Goal: Information Seeking & Learning: Find specific fact

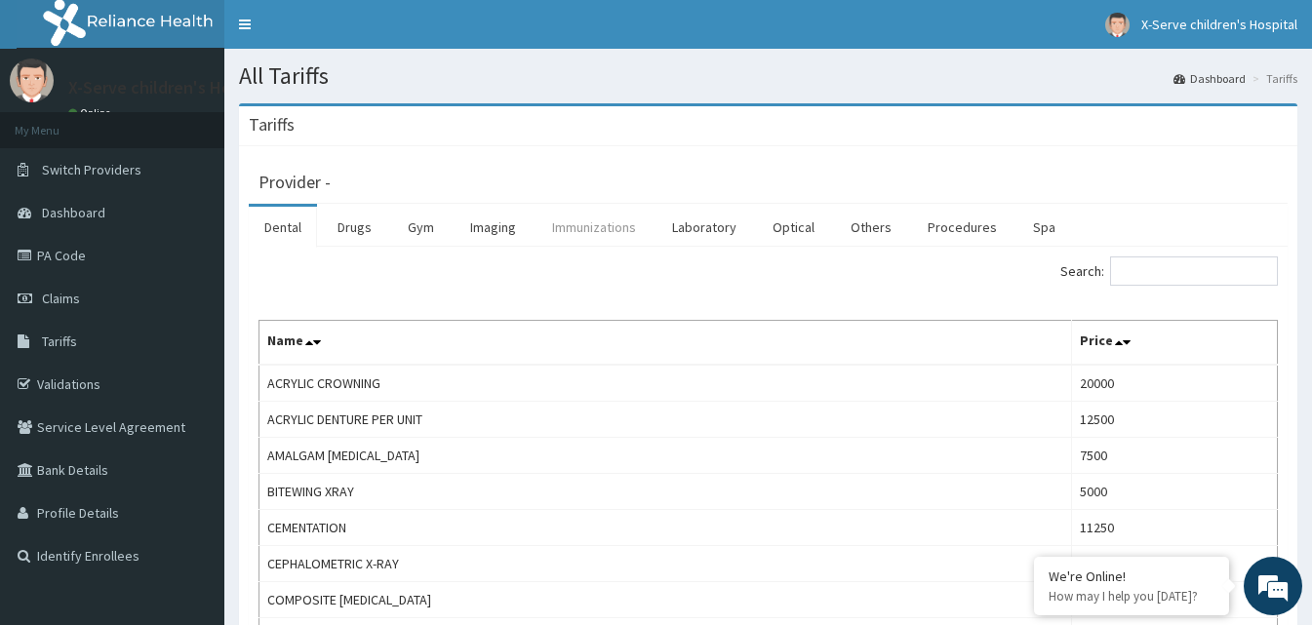
click at [563, 215] on link "Immunizations" at bounding box center [593, 227] width 115 height 41
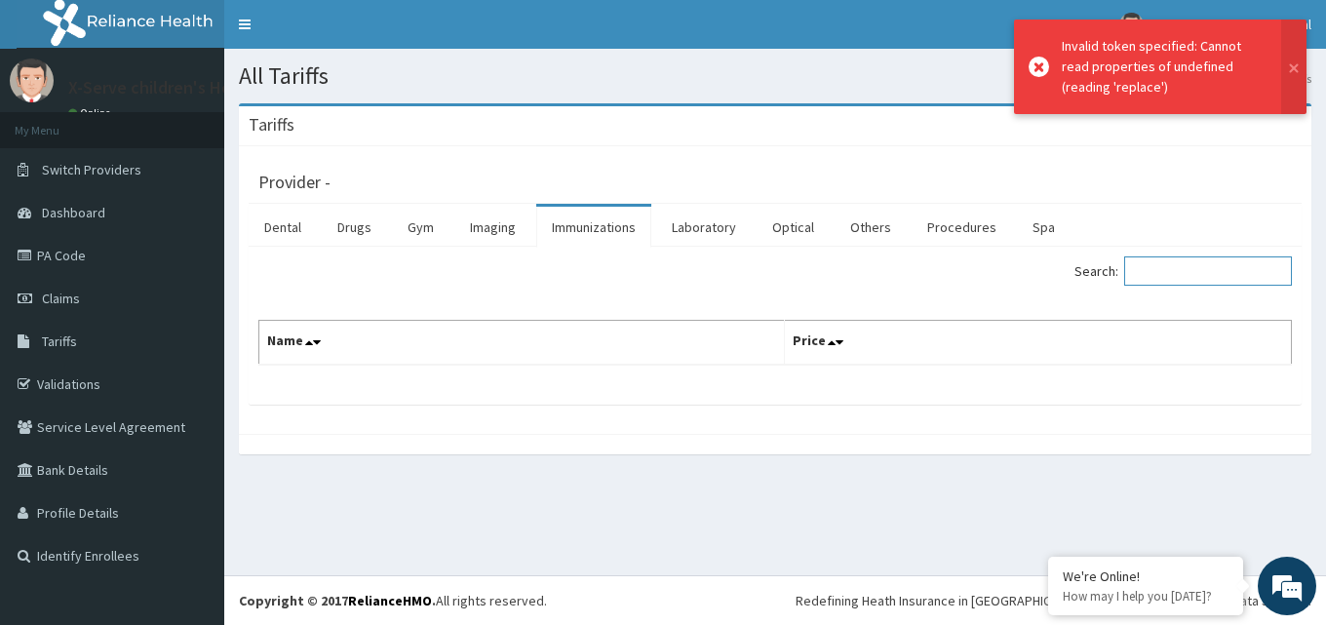
click at [1161, 277] on input "Search:" at bounding box center [1208, 270] width 168 height 29
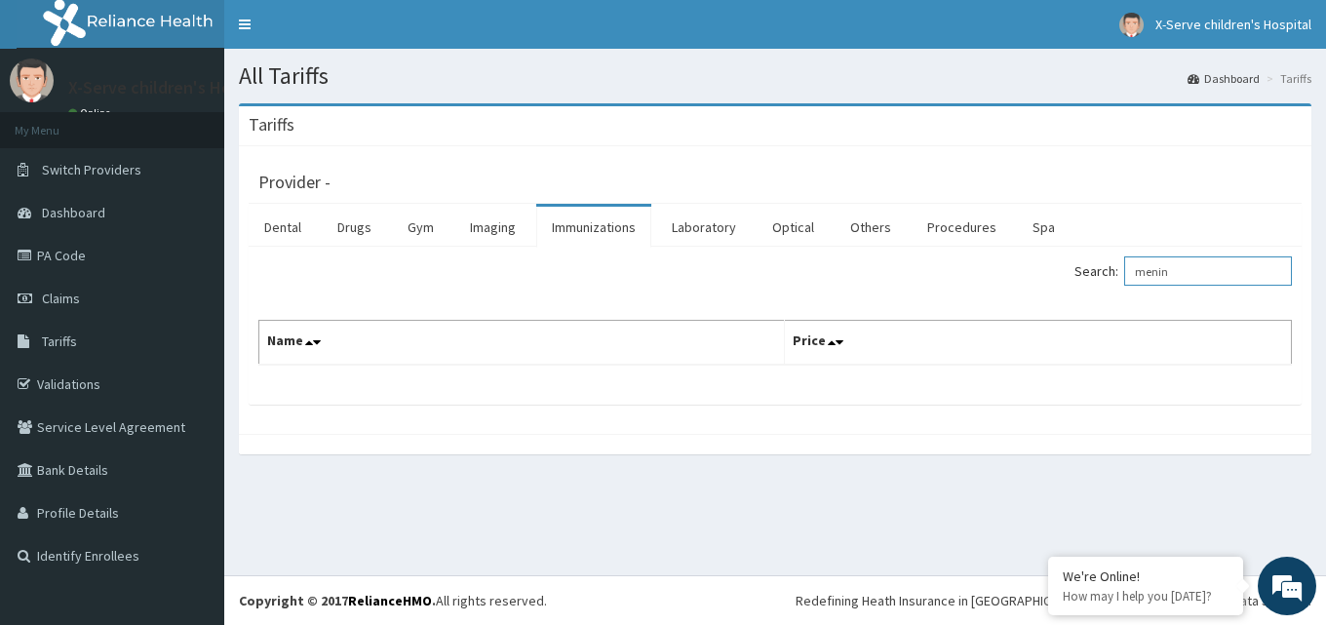
type input "mening"
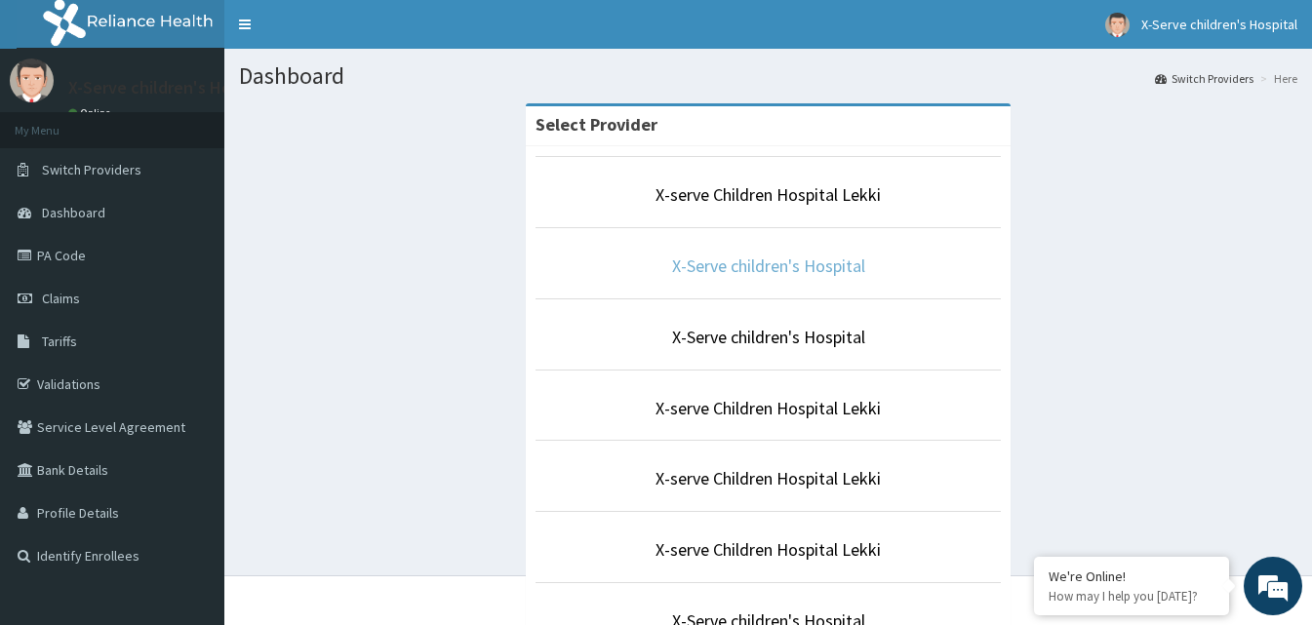
click at [762, 267] on link "X-Serve children's Hospital" at bounding box center [768, 266] width 193 height 22
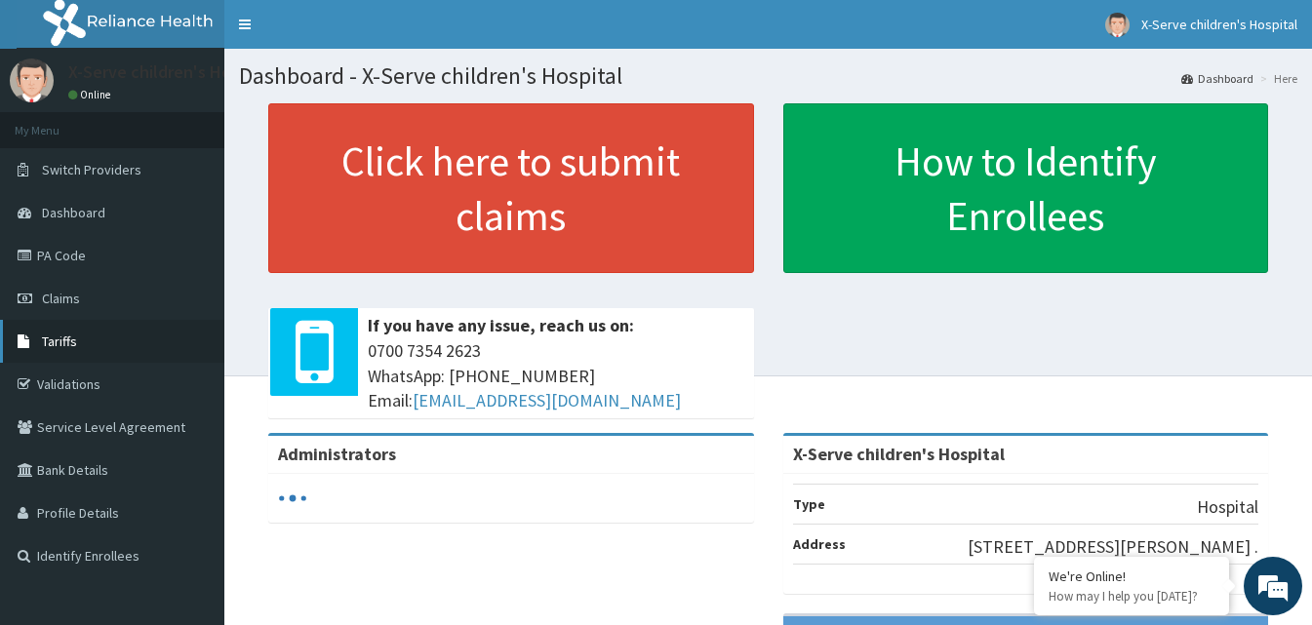
click at [86, 338] on link "Tariffs" at bounding box center [112, 341] width 224 height 43
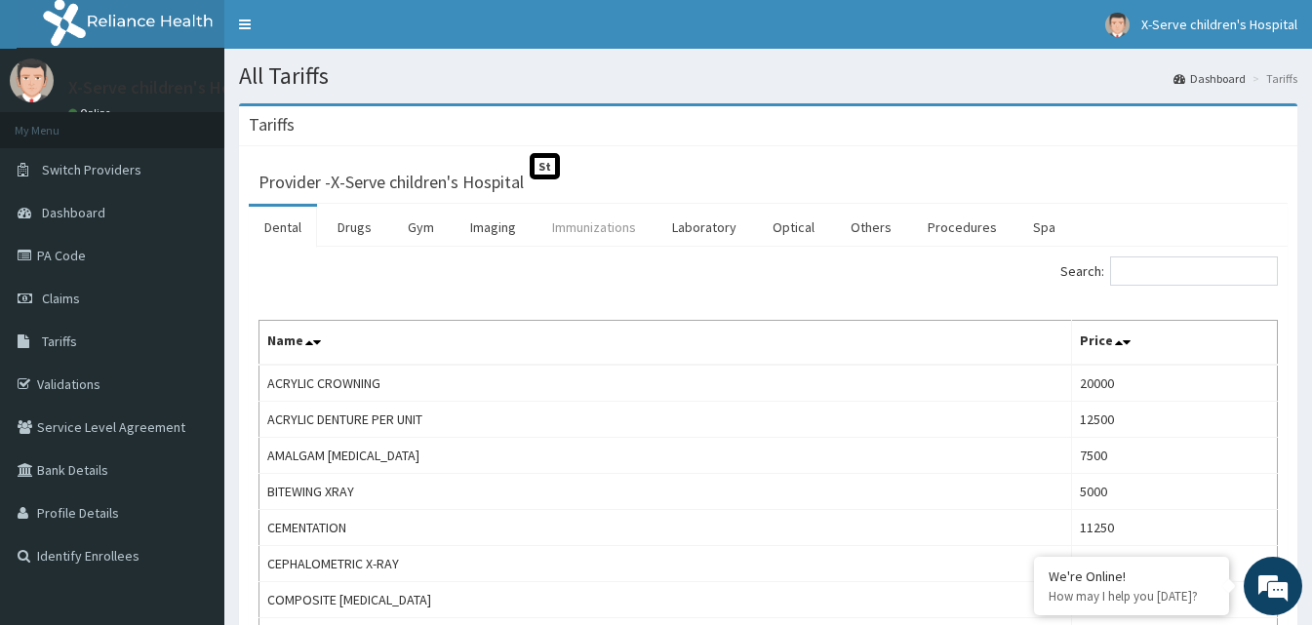
click at [616, 224] on link "Immunizations" at bounding box center [593, 227] width 115 height 41
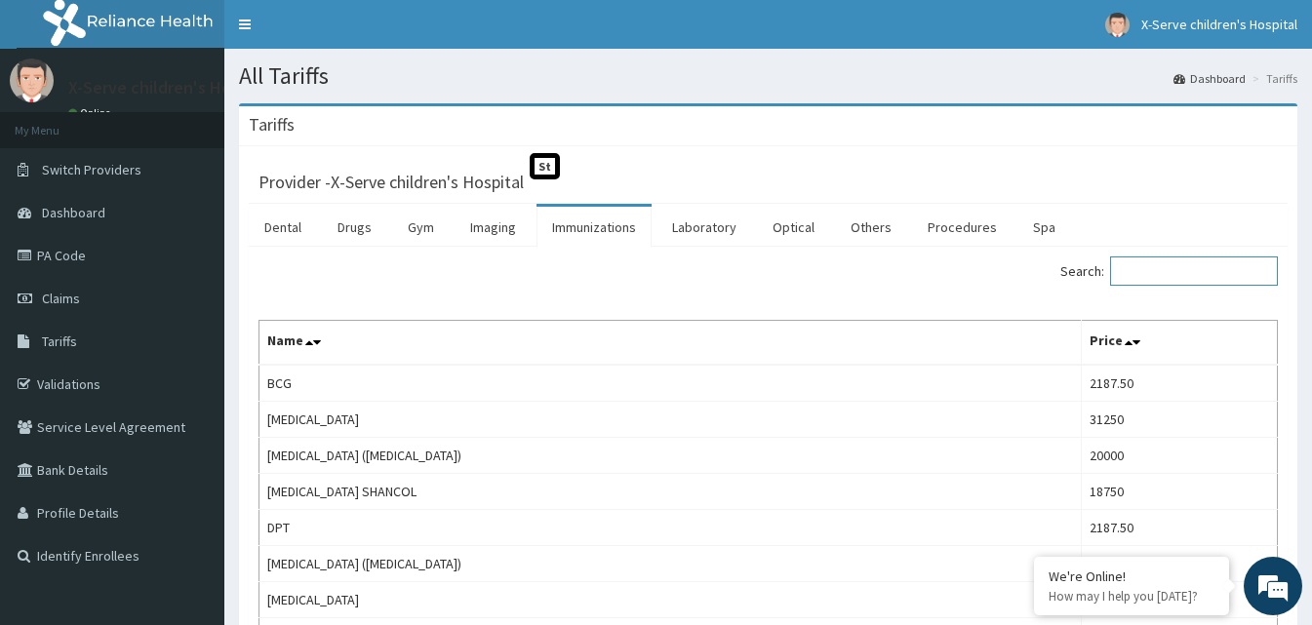
click at [1195, 272] on input "Search:" at bounding box center [1194, 270] width 168 height 29
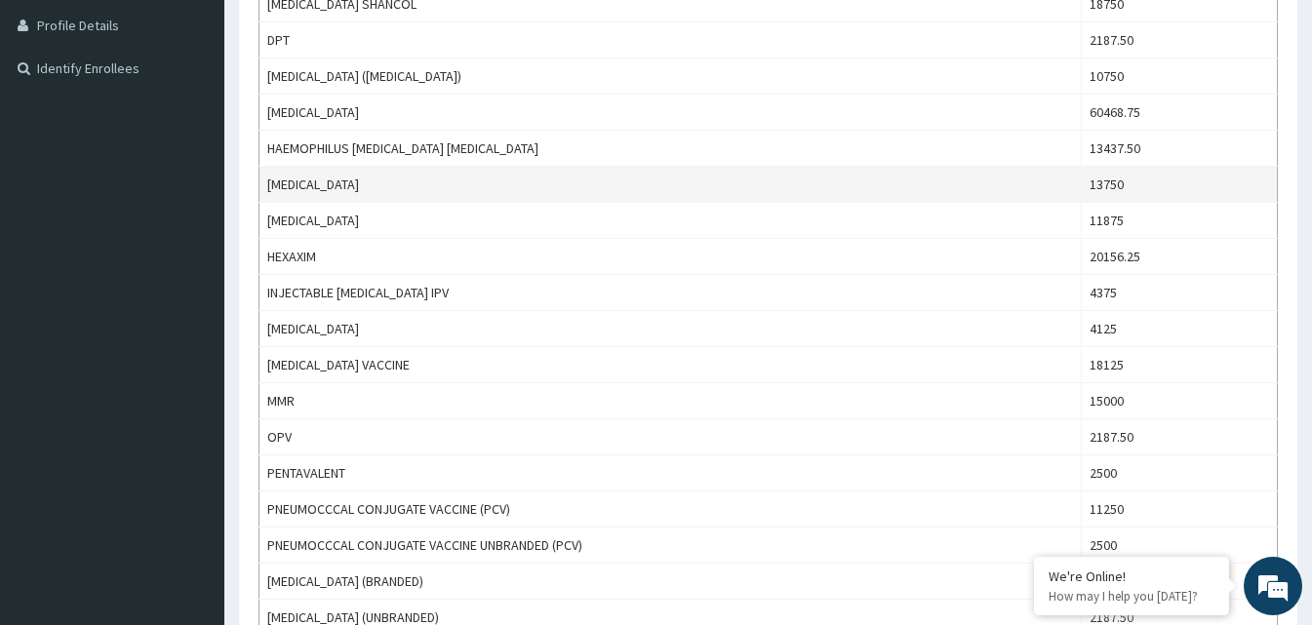
scroll to position [390, 0]
